Goal: Information Seeking & Learning: Learn about a topic

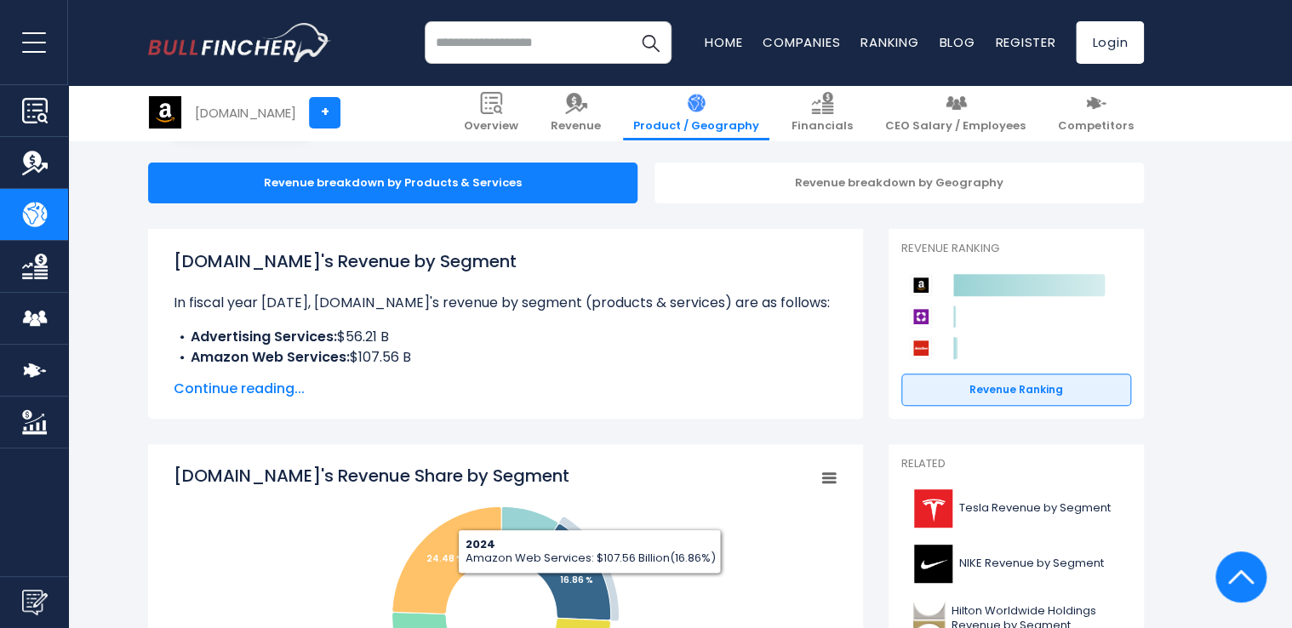
scroll to position [418, 0]
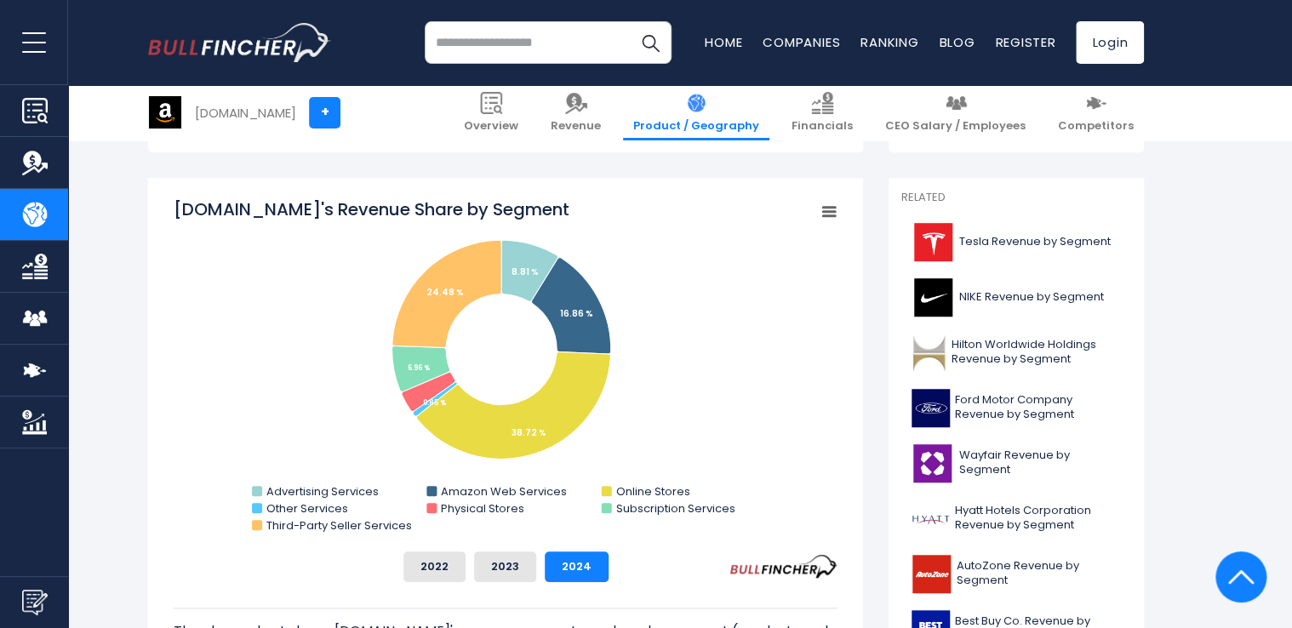
click at [589, 427] on rect "Amazon.com's Revenue Share by Segment" at bounding box center [506, 367] width 664 height 341
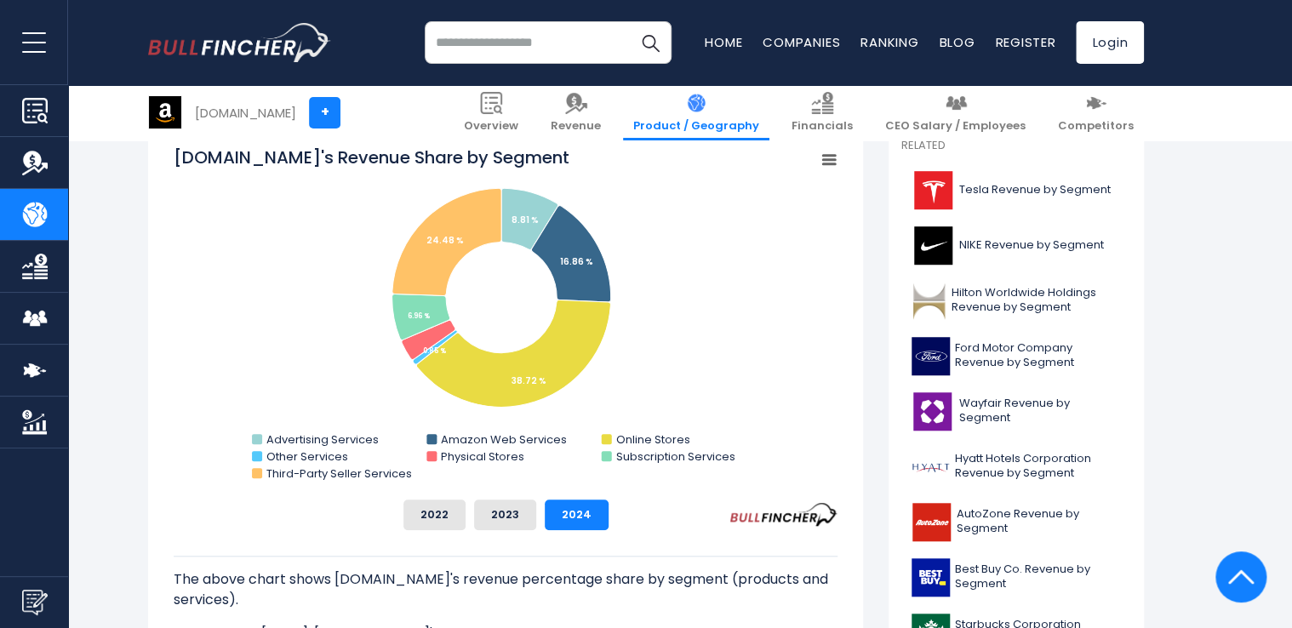
scroll to position [443, 0]
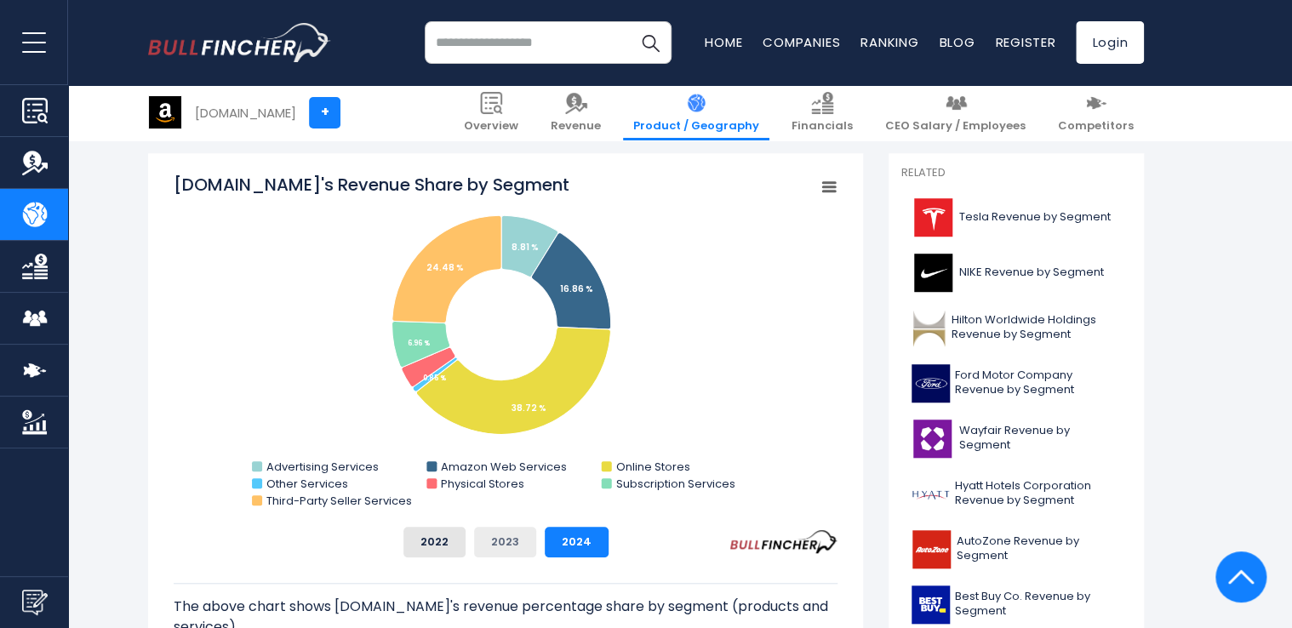
click at [518, 545] on button "2023" at bounding box center [505, 542] width 62 height 31
click at [535, 541] on div "2022 2023 2024" at bounding box center [506, 542] width 664 height 31
click at [566, 534] on button "2024" at bounding box center [577, 542] width 64 height 31
click at [491, 540] on button "2023" at bounding box center [505, 542] width 62 height 31
click at [437, 539] on button "2022" at bounding box center [435, 542] width 62 height 31
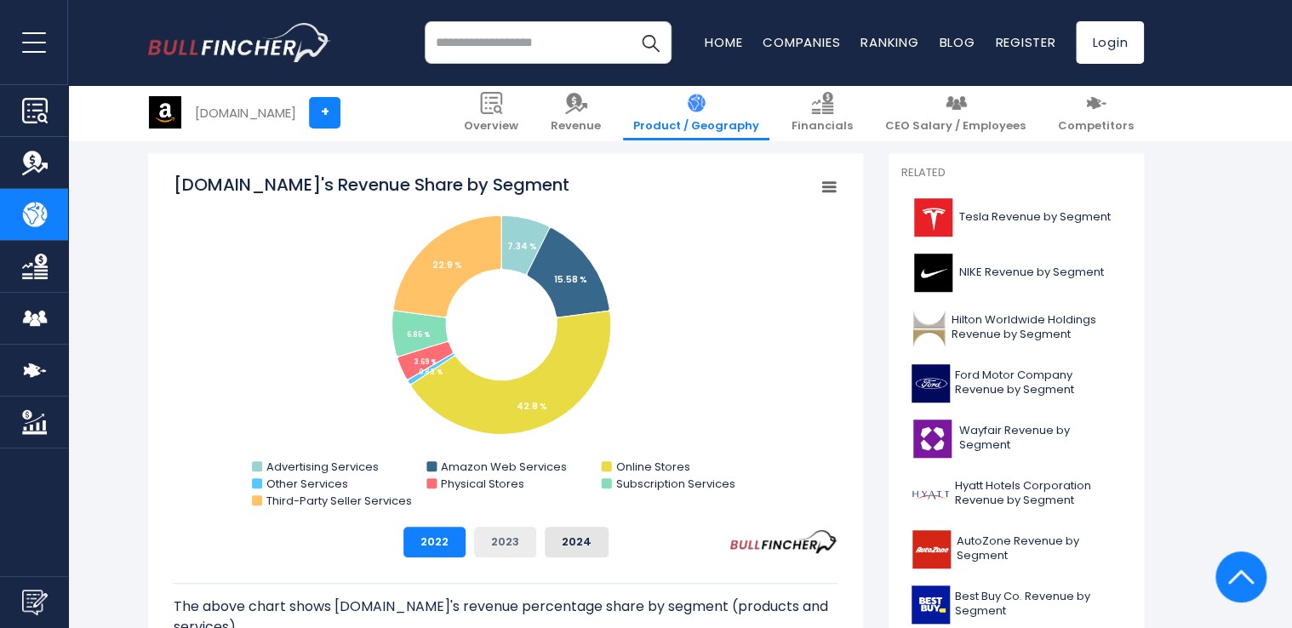
click at [504, 542] on button "2023" at bounding box center [505, 542] width 62 height 31
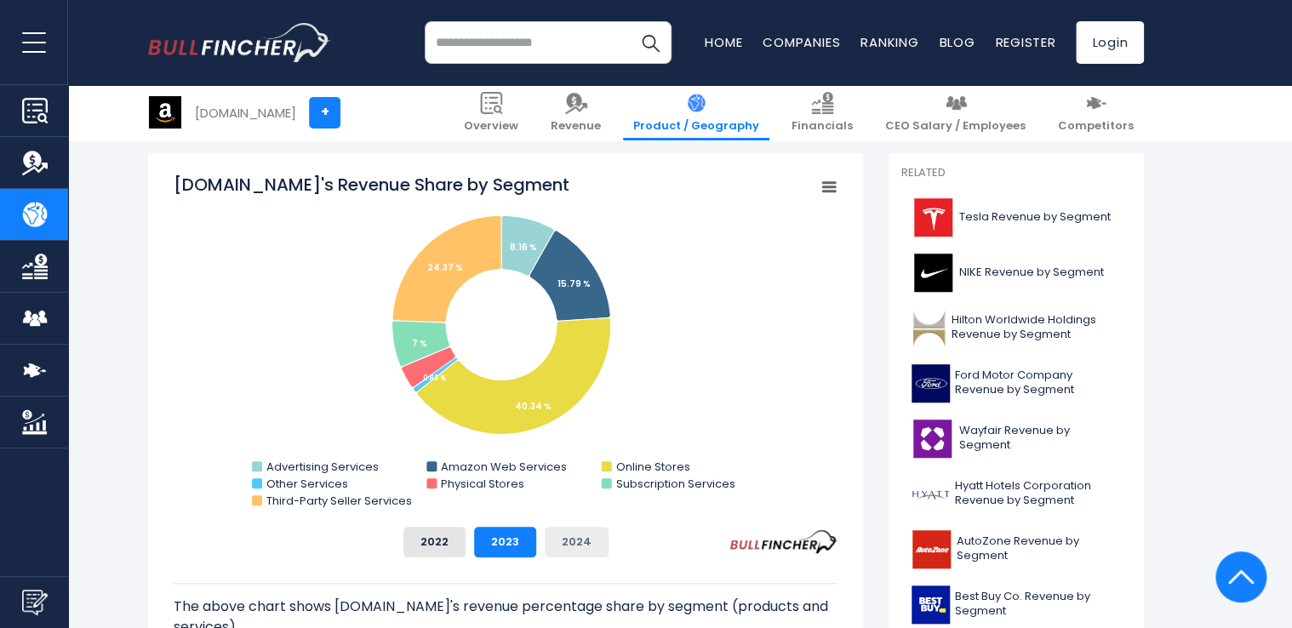
click at [566, 535] on button "2024" at bounding box center [577, 542] width 64 height 31
click at [440, 533] on button "2022" at bounding box center [435, 542] width 62 height 31
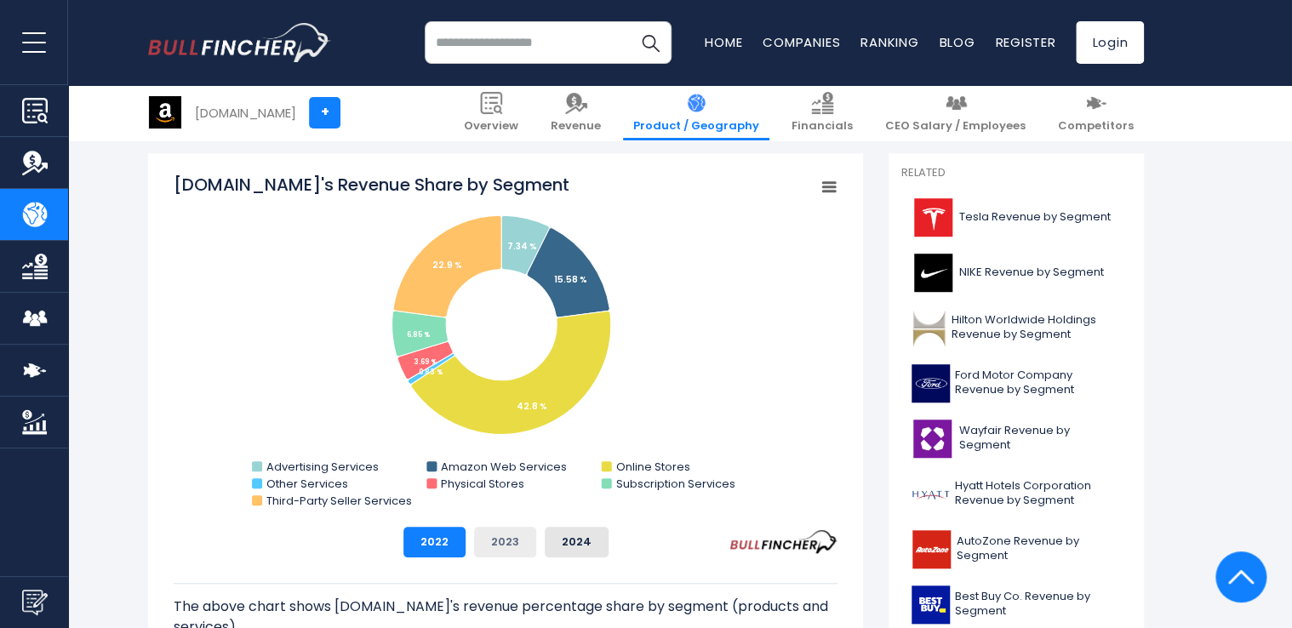
click at [491, 536] on button "2023" at bounding box center [505, 542] width 62 height 31
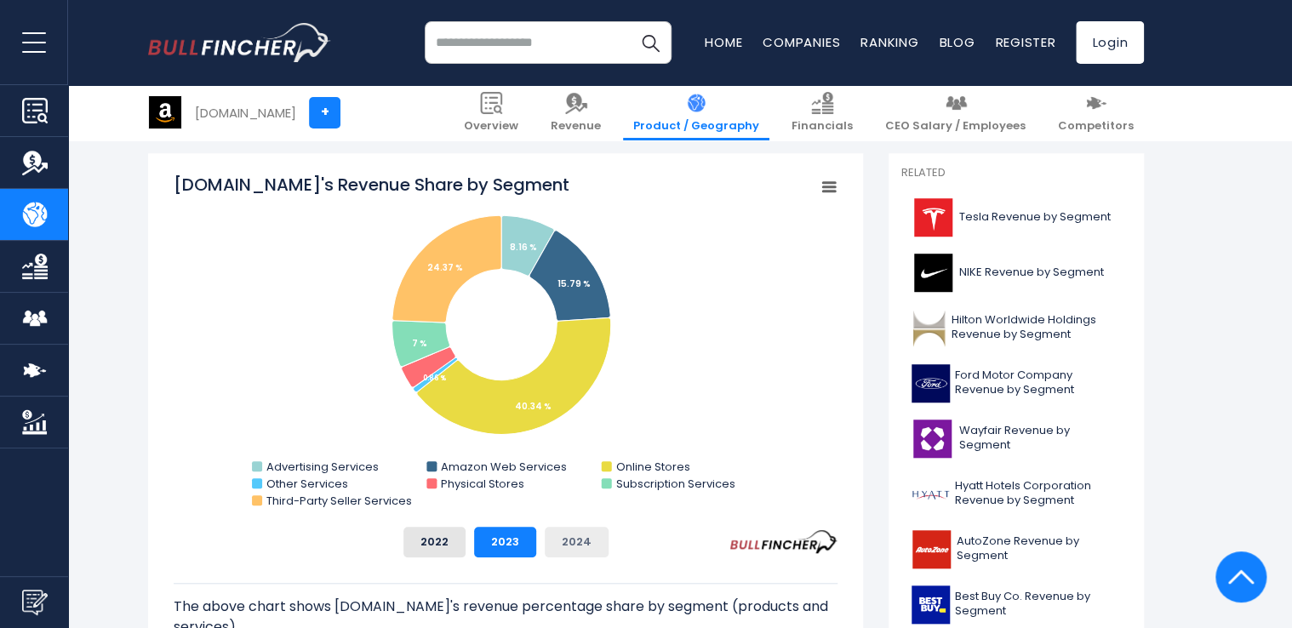
click at [545, 536] on button "2024" at bounding box center [577, 542] width 64 height 31
click at [424, 541] on button "2022" at bounding box center [435, 542] width 62 height 31
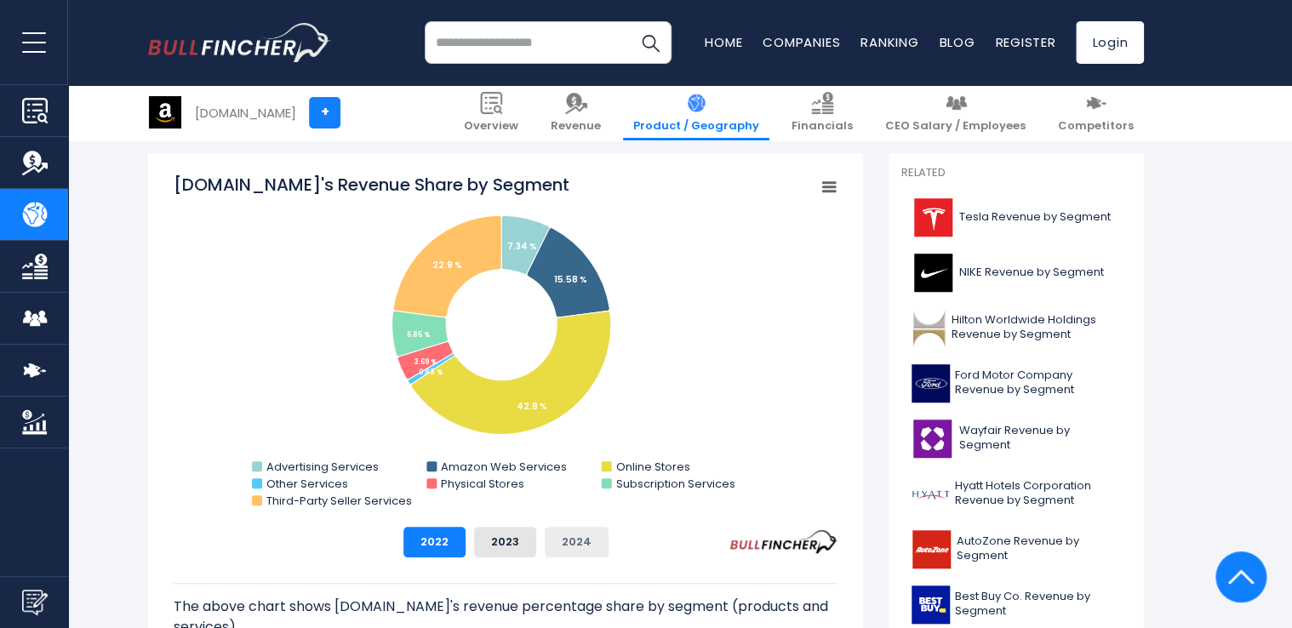
click at [545, 547] on button "2024" at bounding box center [577, 542] width 64 height 31
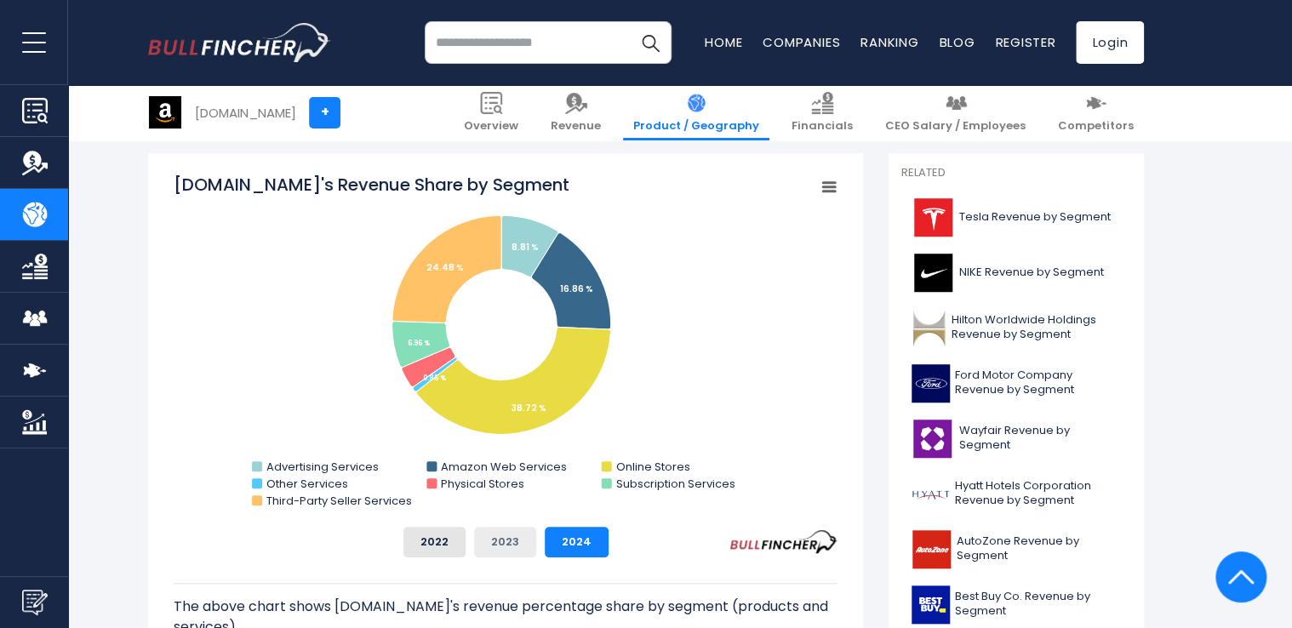
click at [495, 548] on button "2023" at bounding box center [505, 542] width 62 height 31
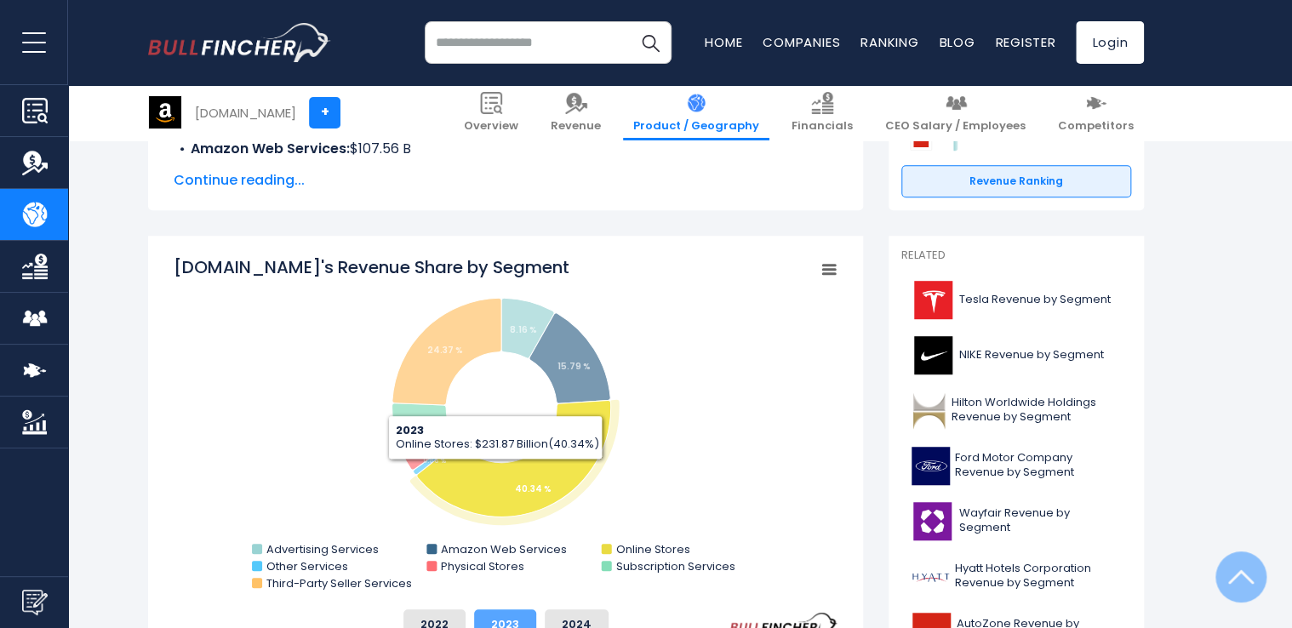
scroll to position [361, 0]
